Goal: Task Accomplishment & Management: Manage account settings

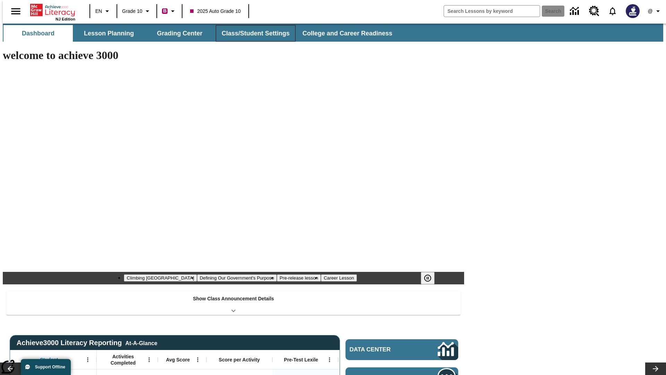
click at [252, 33] on button "Class/Student Settings" at bounding box center [256, 33] width 80 height 17
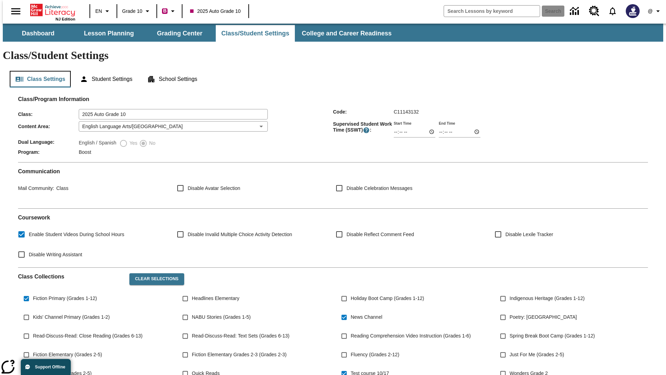
click at [37, 71] on button "Class Settings" at bounding box center [40, 79] width 61 height 17
type input "17:35"
type input "14:22"
